Goal: Transaction & Acquisition: Book appointment/travel/reservation

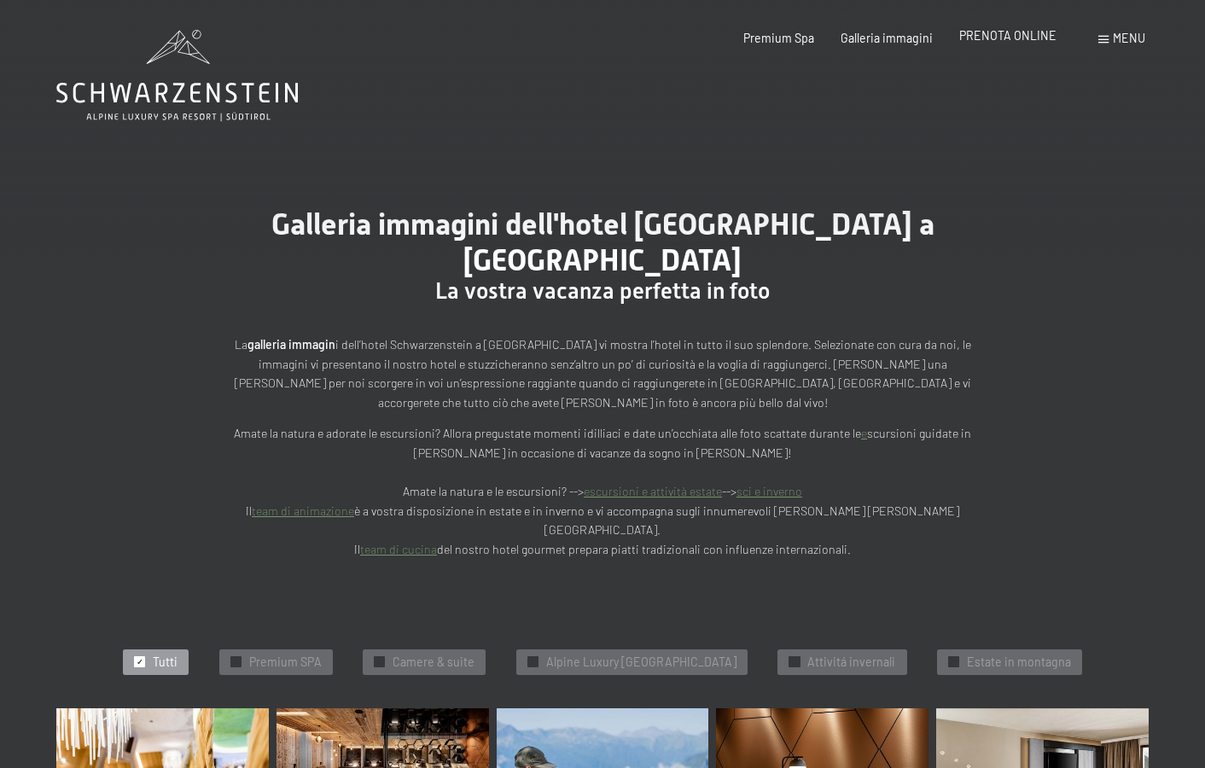
click at [994, 44] on div "PRENOTA ONLINE" at bounding box center [1007, 35] width 97 height 17
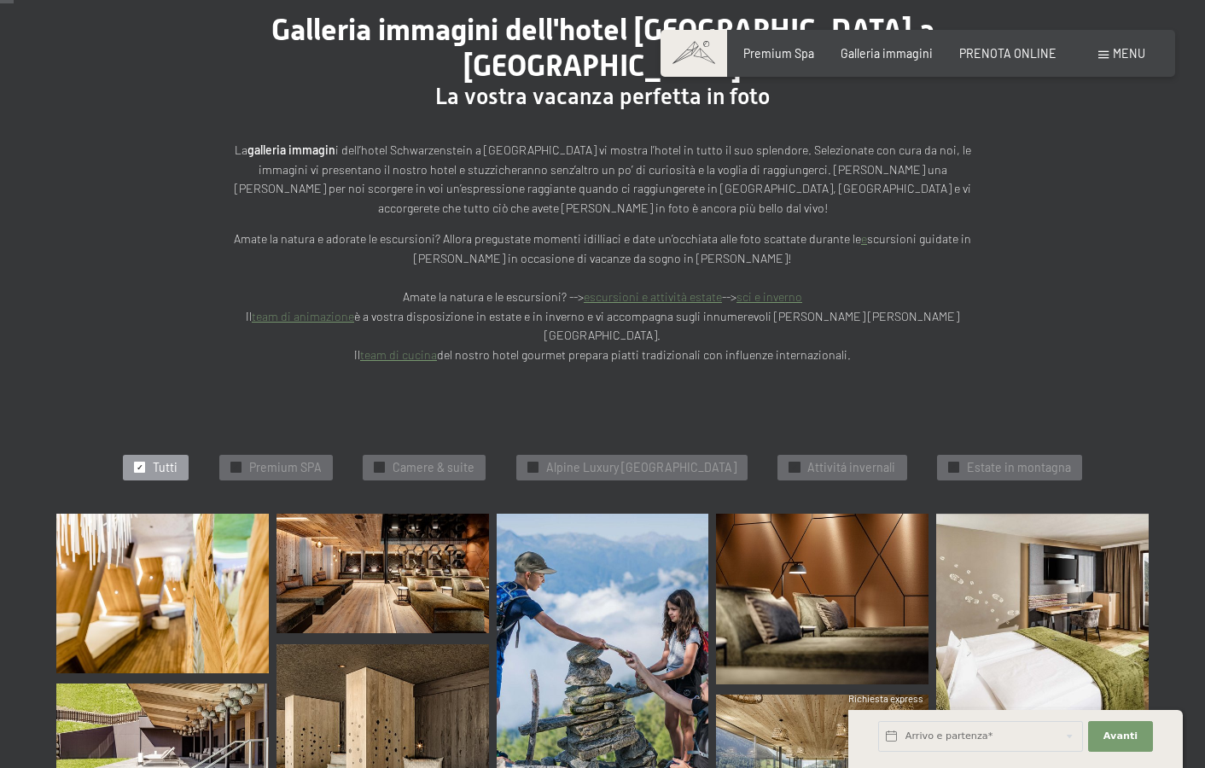
scroll to position [196, 0]
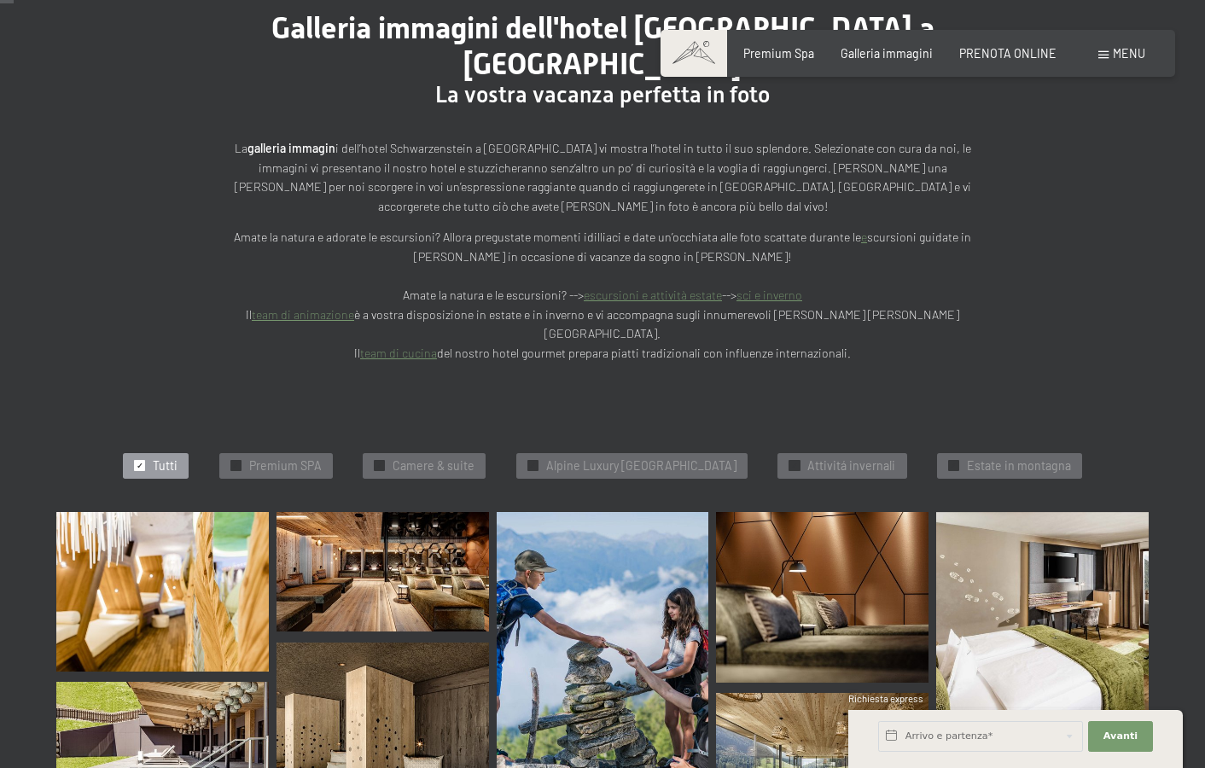
click at [994, 755] on div "Arrivo e partenza*" at bounding box center [981, 736] width 210 height 42
click at [994, 740] on input "text" at bounding box center [980, 736] width 205 height 31
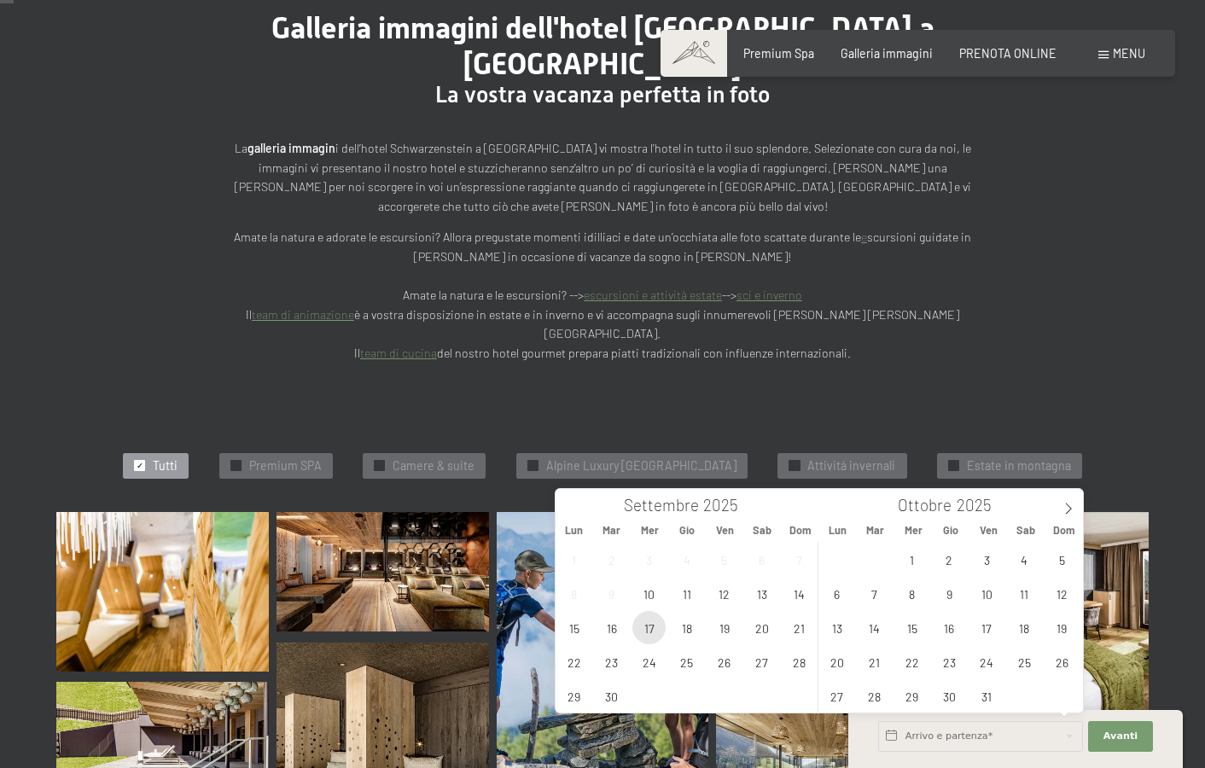
click at [650, 623] on span "17" at bounding box center [649, 627] width 33 height 33
click at [719, 629] on span "19" at bounding box center [724, 627] width 33 height 33
type input "Mer. 17/09/2025 - Ven. 19/09/2025"
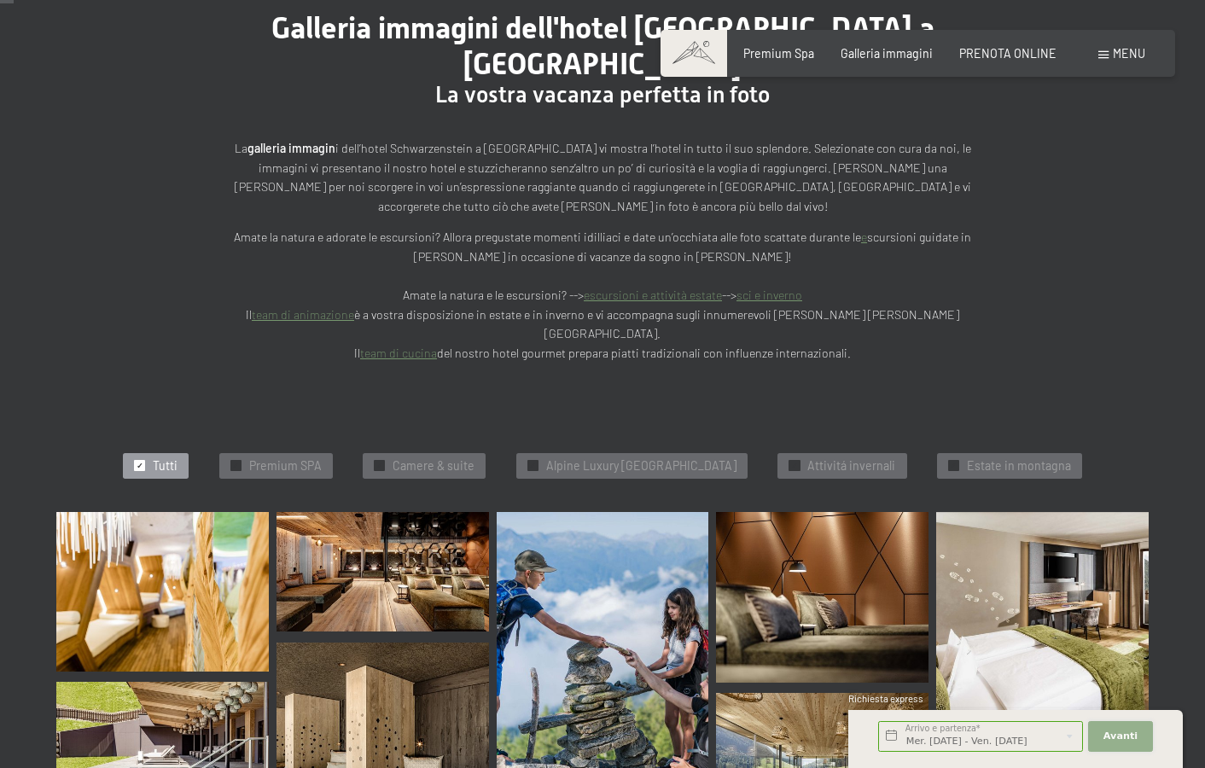
click at [1129, 742] on span "Avanti" at bounding box center [1121, 737] width 34 height 14
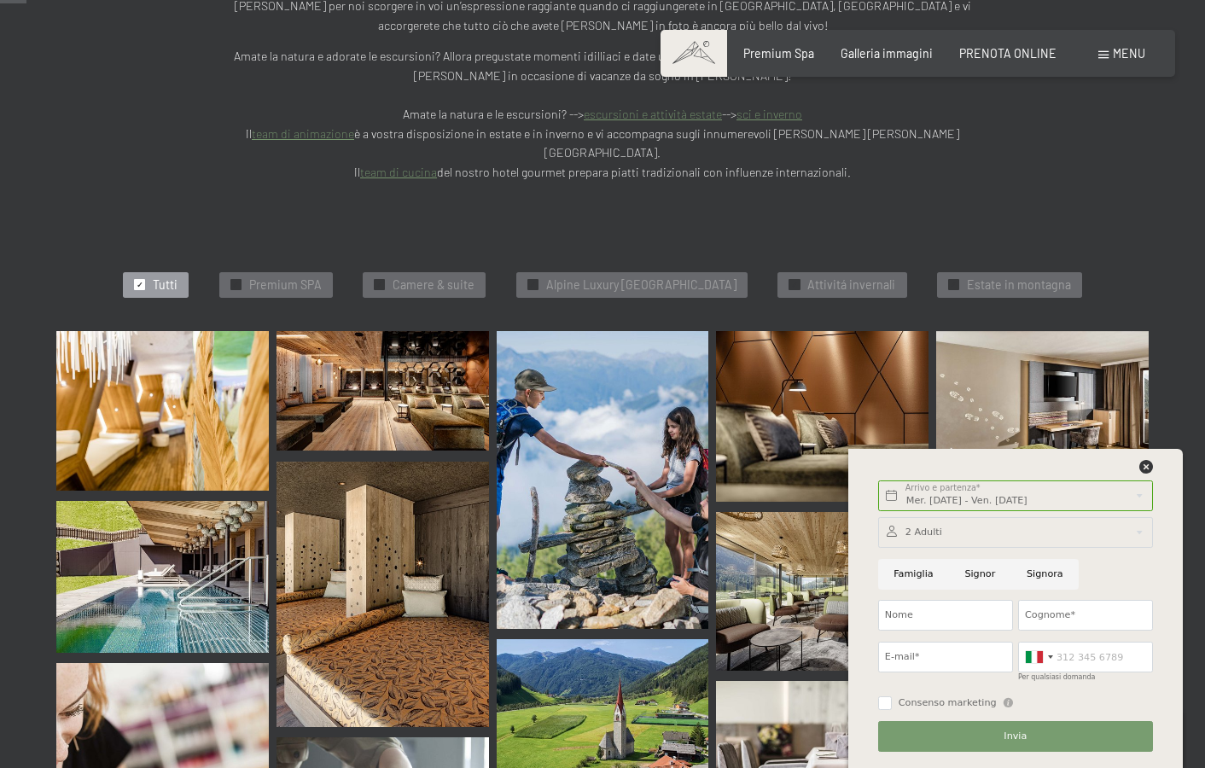
scroll to position [376, 0]
click at [801, 57] on span "Premium Spa" at bounding box center [778, 51] width 71 height 15
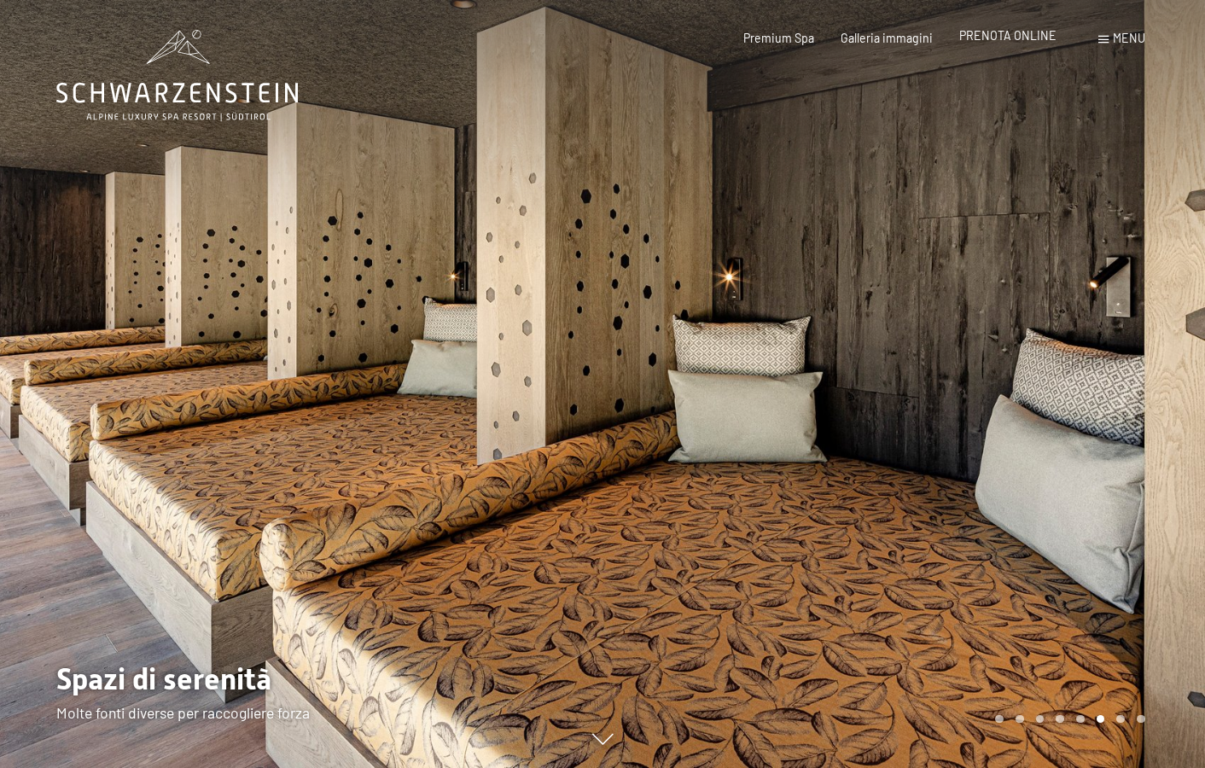
click at [998, 44] on div "PRENOTA ONLINE" at bounding box center [1007, 35] width 97 height 17
click at [1002, 38] on span "PRENOTA ONLINE" at bounding box center [1007, 35] width 97 height 15
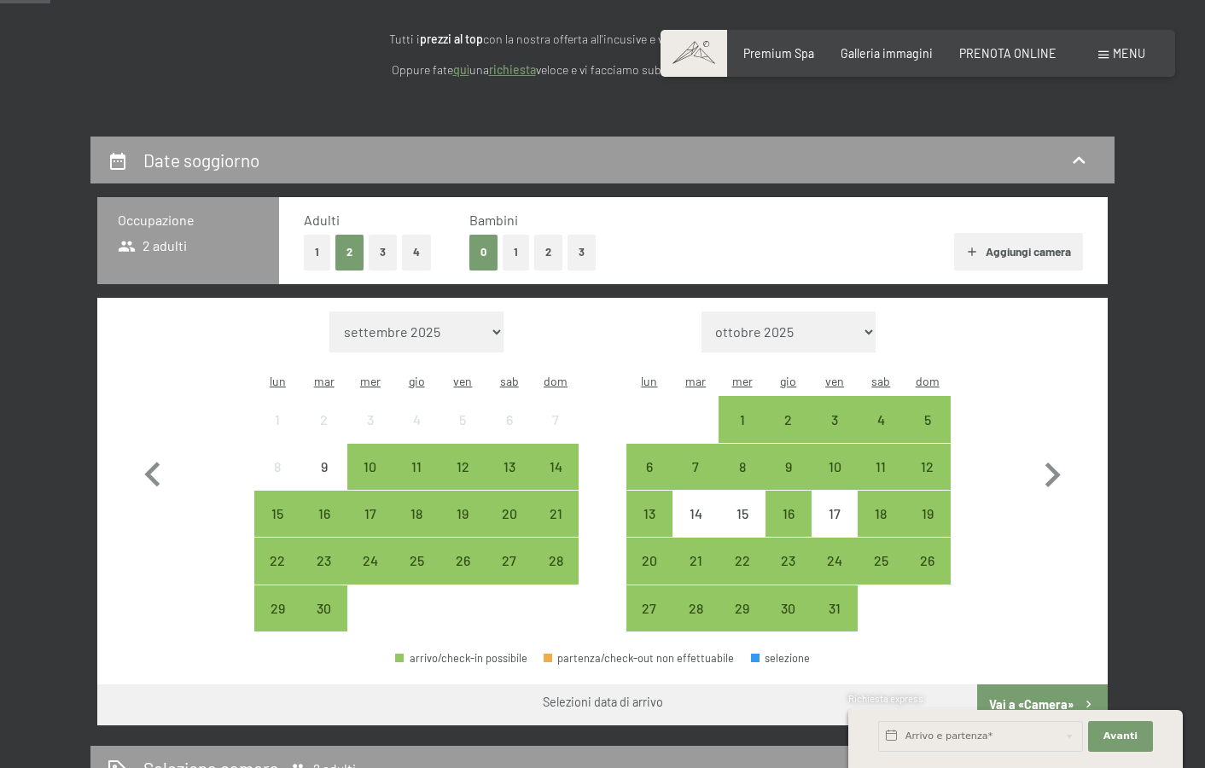
scroll to position [239, 0]
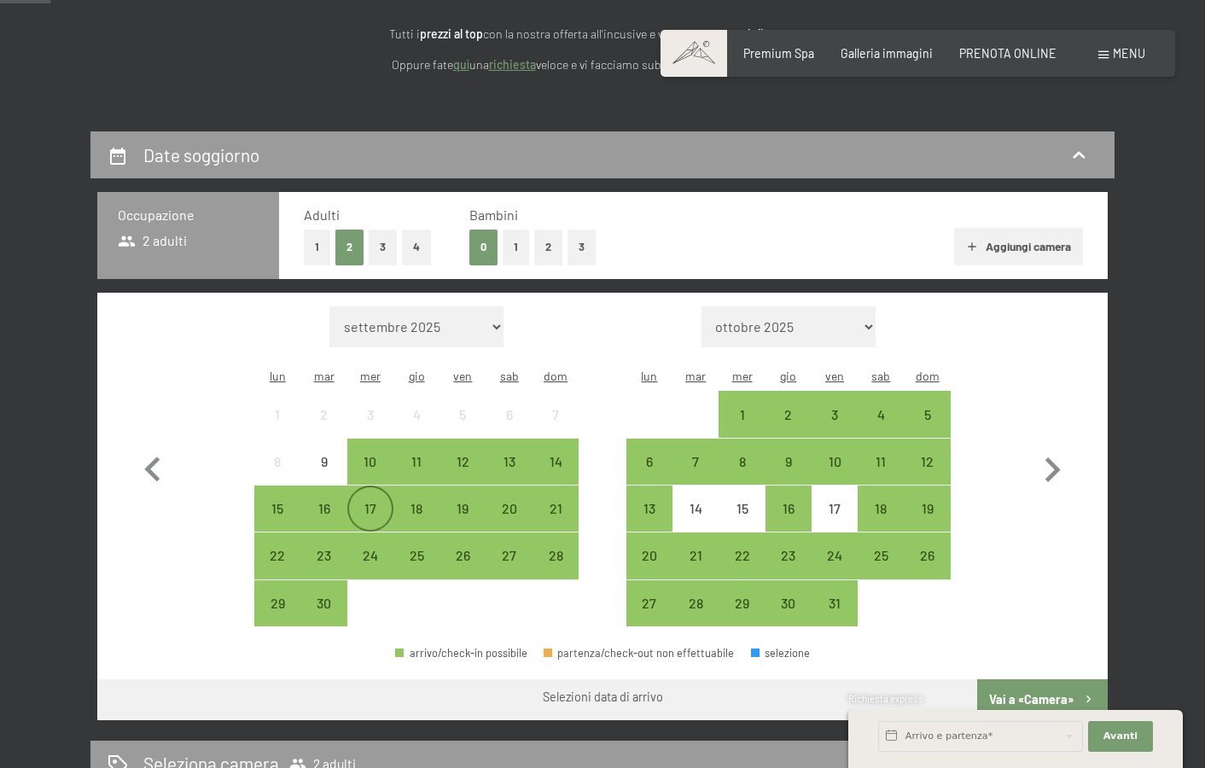
click at [377, 502] on div "17" at bounding box center [370, 523] width 43 height 43
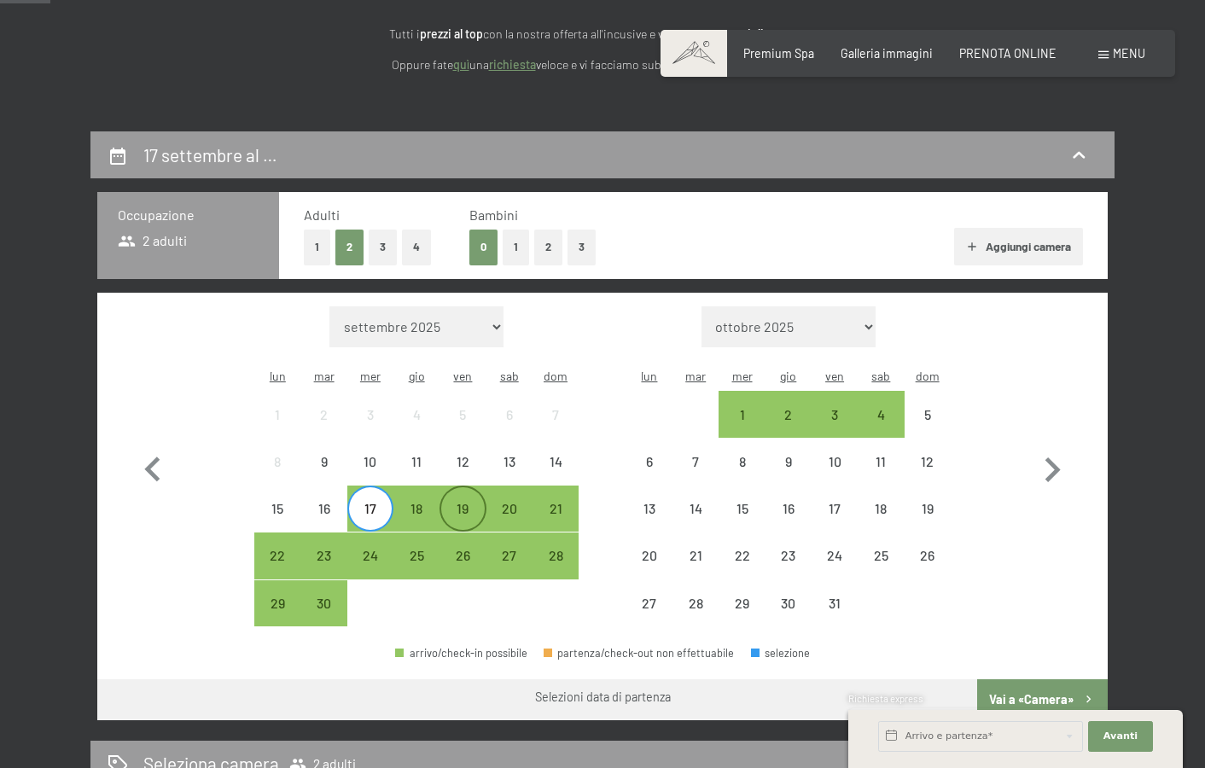
click at [472, 502] on div "19" at bounding box center [462, 523] width 43 height 43
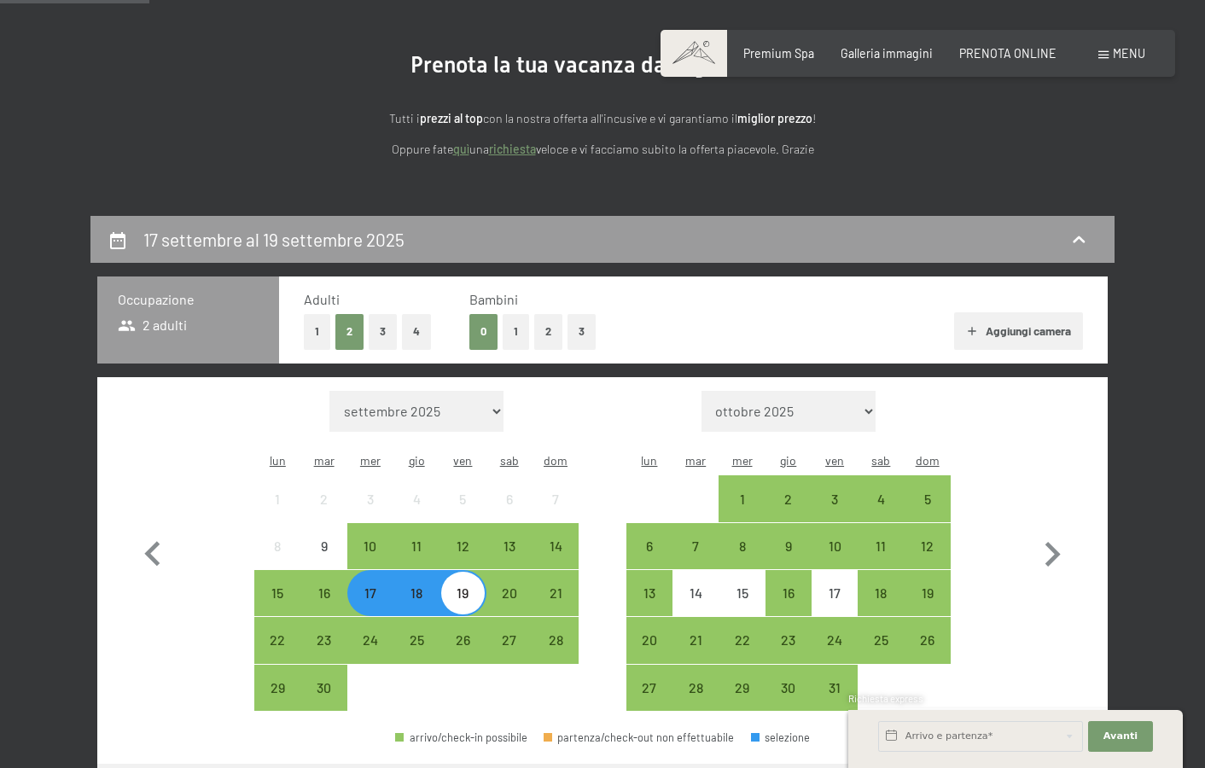
scroll to position [0, 0]
